Goal: Transaction & Acquisition: Subscribe to service/newsletter

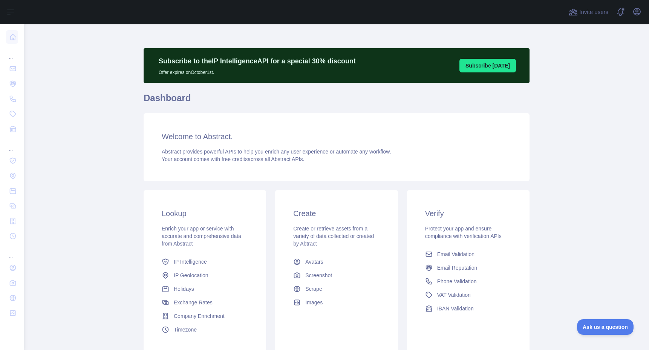
click at [95, 141] on main "Subscribe to the IP Intelligence API for a special 30 % discount Offer expires …" at bounding box center [336, 186] width 625 height 325
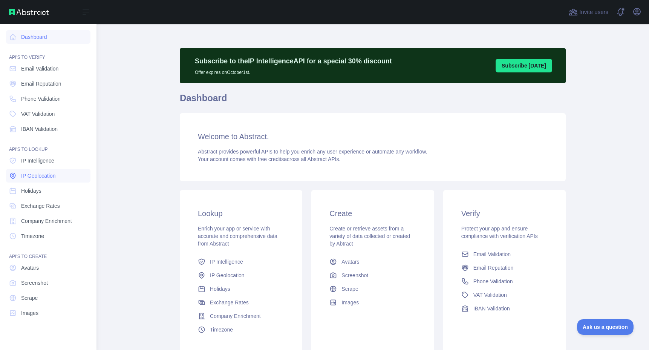
click at [41, 174] on span "IP Geolocation" at bounding box center [38, 176] width 35 height 8
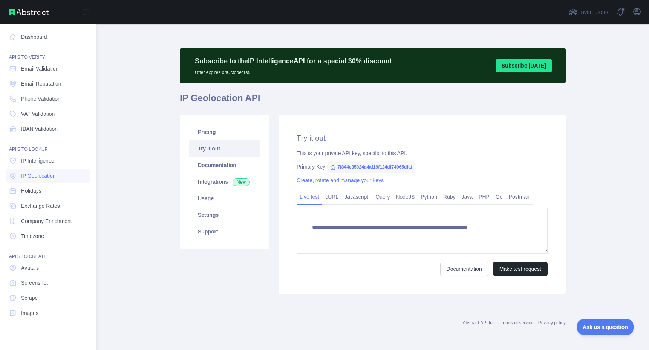
type textarea "**********"
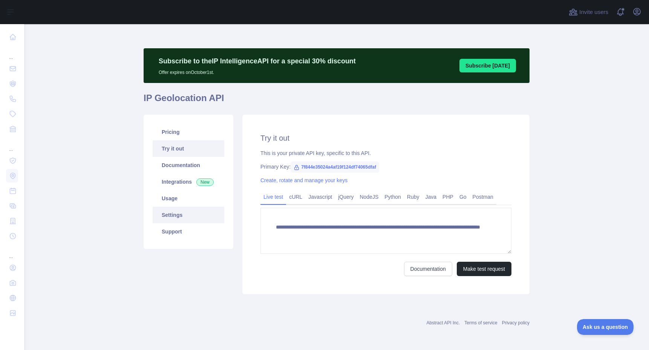
click at [185, 216] on link "Settings" at bounding box center [189, 214] width 72 height 17
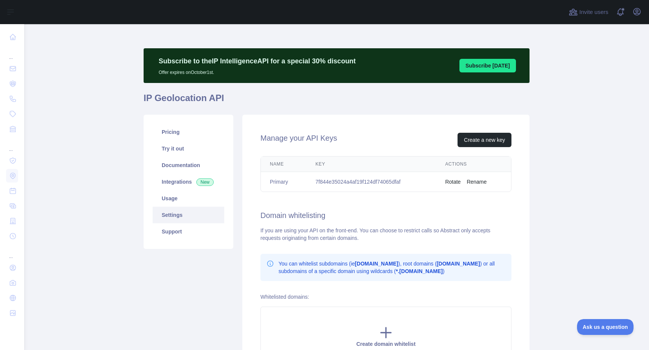
scroll to position [90, 0]
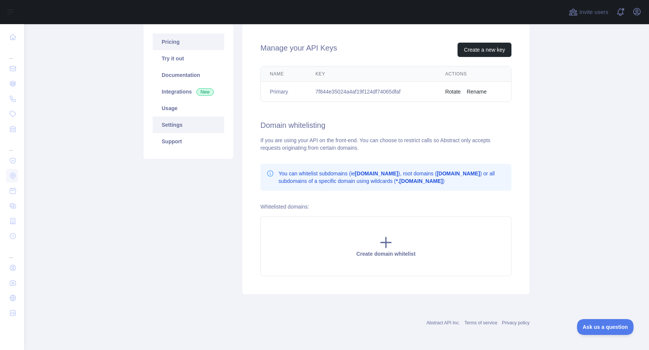
click at [173, 40] on link "Pricing" at bounding box center [189, 42] width 72 height 17
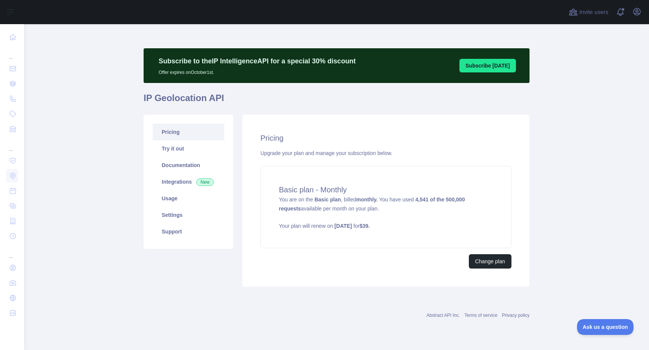
click at [328, 151] on div "Upgrade your plan and manage your subscription below." at bounding box center [385, 153] width 251 height 8
click at [431, 202] on strong "4,541 of the 500,000 requests" at bounding box center [372, 203] width 186 height 15
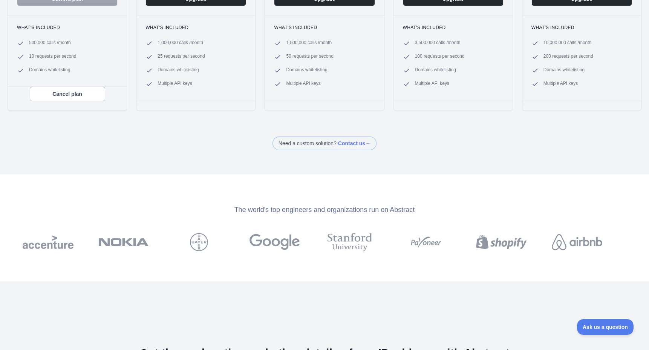
scroll to position [177, 0]
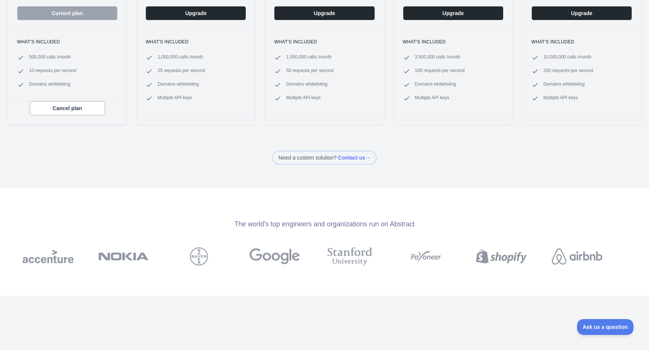
click at [252, 175] on div "Back Upgrade your plan Plans for the IP Geolocation API Monthly Annually - Get …" at bounding box center [324, 175] width 649 height 350
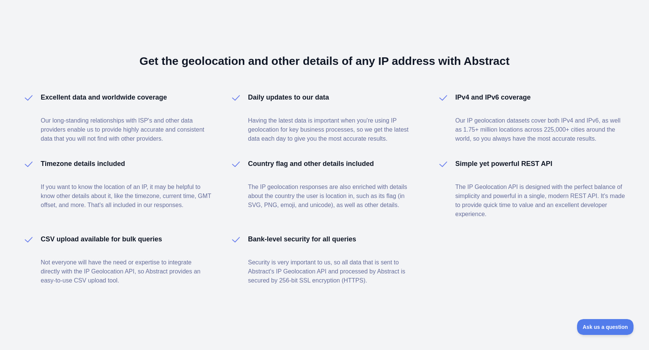
scroll to position [483, 0]
click at [309, 159] on h4 "Country flag and other details included" at bounding box center [311, 164] width 126 height 11
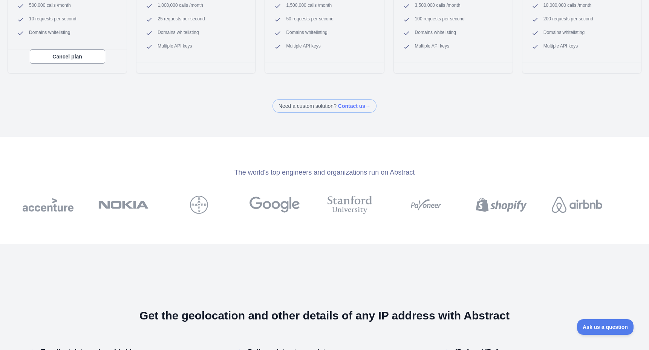
scroll to position [0, 0]
